Goal: Navigation & Orientation: Find specific page/section

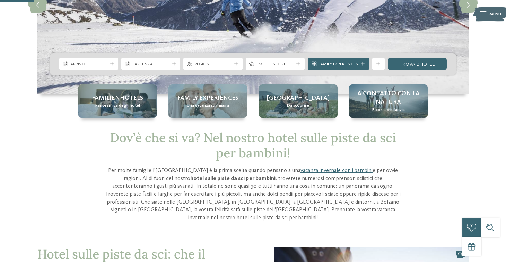
scroll to position [34, 0]
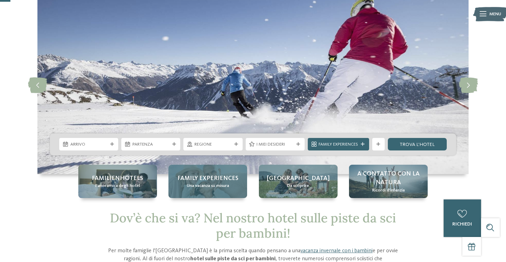
click at [219, 180] on span "Family experiences" at bounding box center [208, 178] width 61 height 9
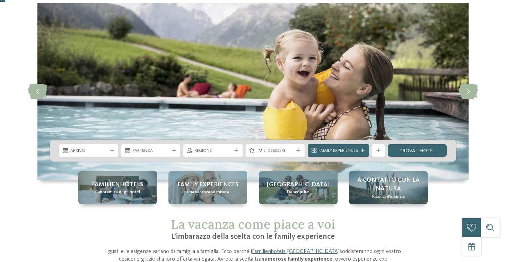
scroll to position [69, 0]
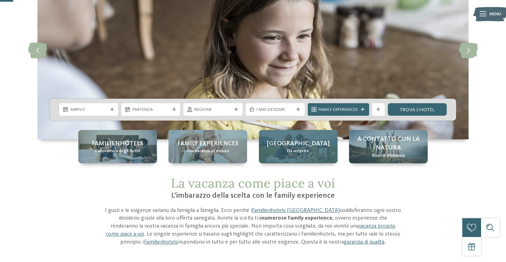
click at [294, 142] on span "[GEOGRAPHIC_DATA]" at bounding box center [298, 143] width 63 height 9
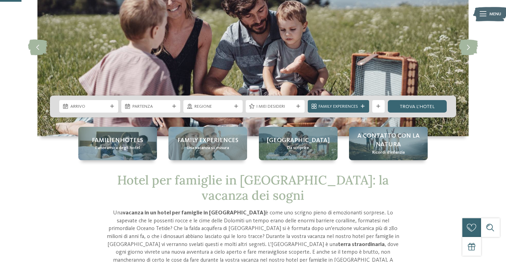
scroll to position [69, 0]
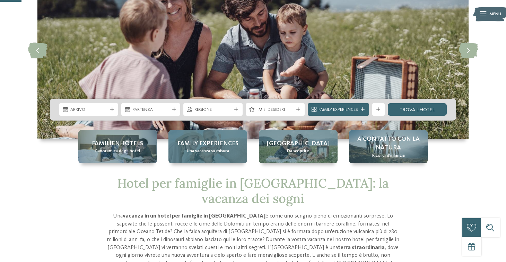
click at [189, 145] on span "Family experiences" at bounding box center [208, 143] width 61 height 9
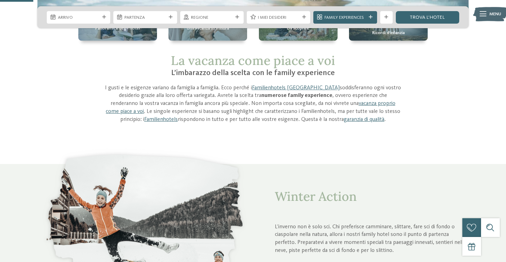
scroll to position [346, 0]
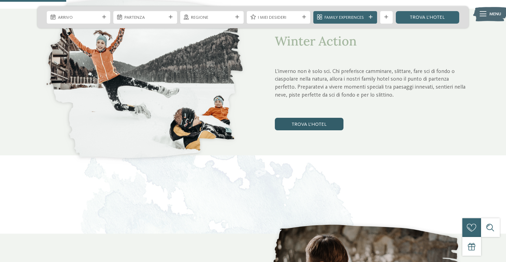
click at [312, 121] on link "trova l’hotel" at bounding box center [309, 124] width 69 height 12
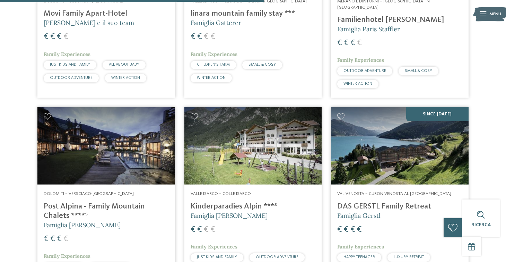
scroll to position [791, 0]
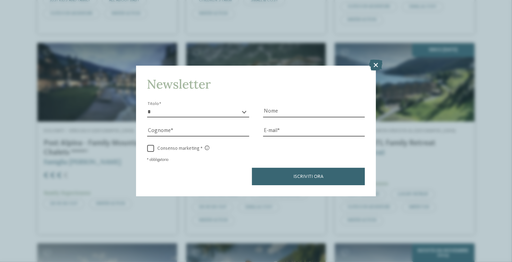
click at [372, 59] on div "Newsletter * ****** ******* ******** ****** Titolo Nome [GEOGRAPHIC_DATA] Fax" at bounding box center [256, 131] width 512 height 262
